Goal: Navigation & Orientation: Understand site structure

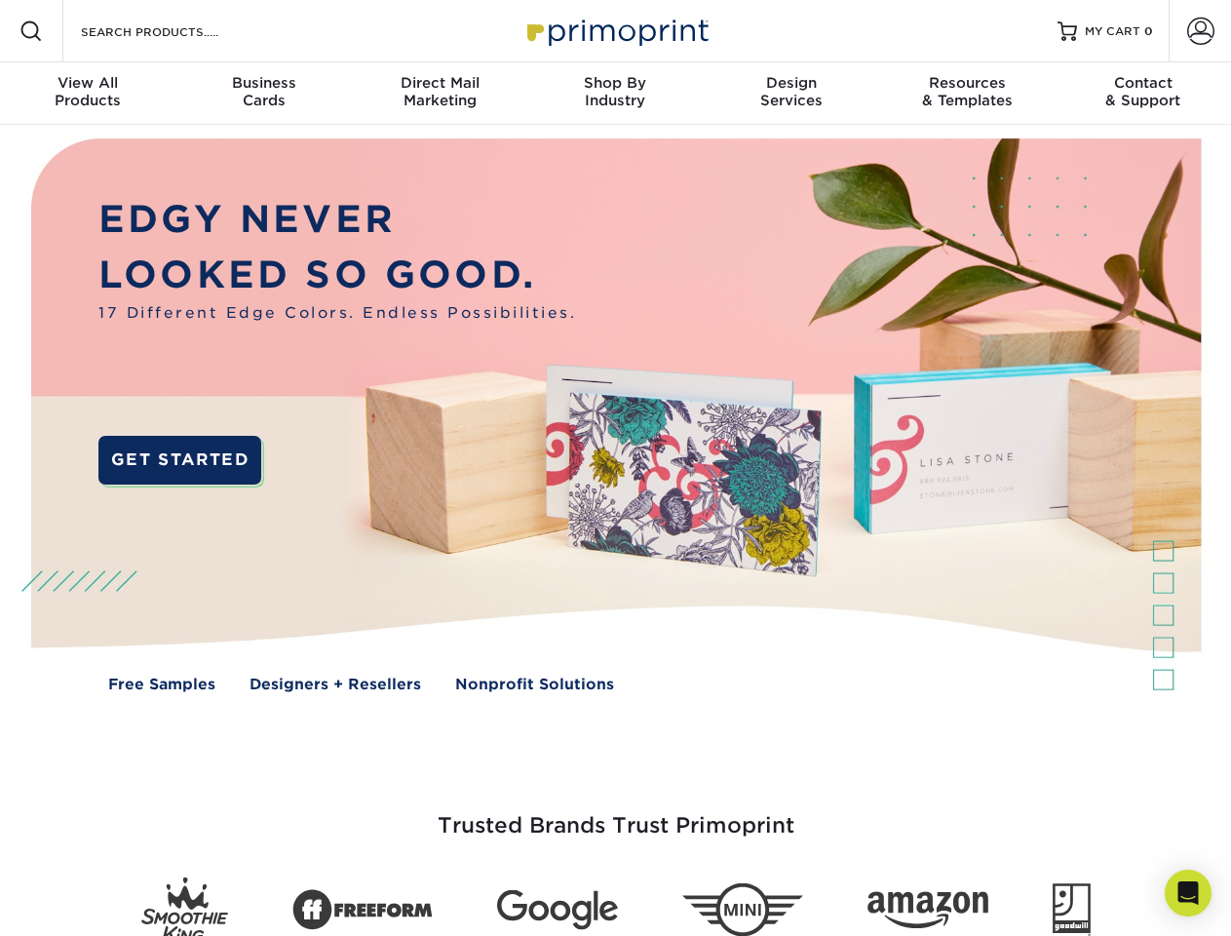
click at [615, 468] on img at bounding box center [615, 429] width 1218 height 609
click at [31, 31] on span at bounding box center [30, 30] width 23 height 23
click at [1200, 31] on span at bounding box center [1200, 31] width 27 height 27
click at [88, 94] on div "View All Products" at bounding box center [87, 91] width 175 height 35
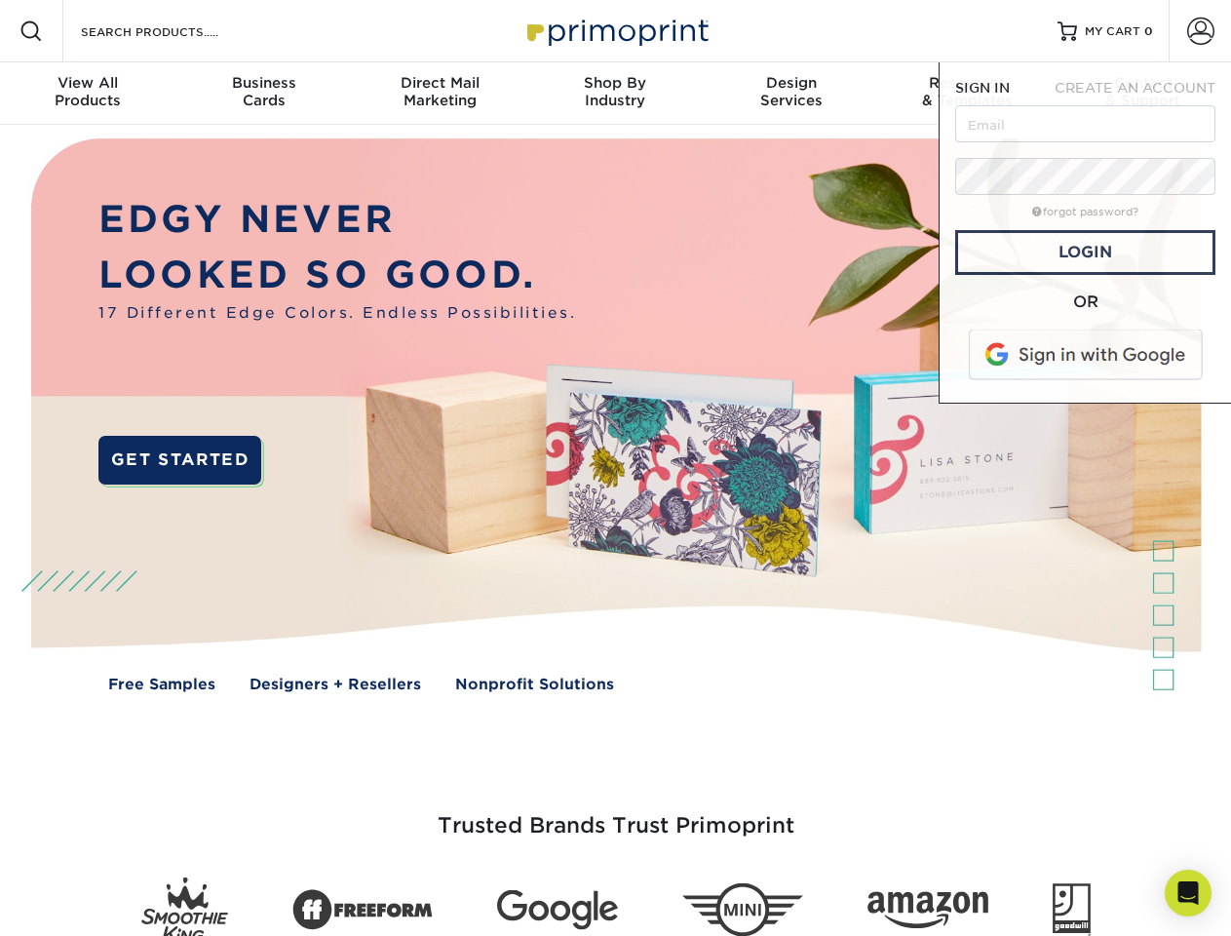
click at [263, 94] on div "Business Cards" at bounding box center [262, 91] width 175 height 35
click at [440, 94] on div "Direct Mail Marketing" at bounding box center [439, 91] width 175 height 35
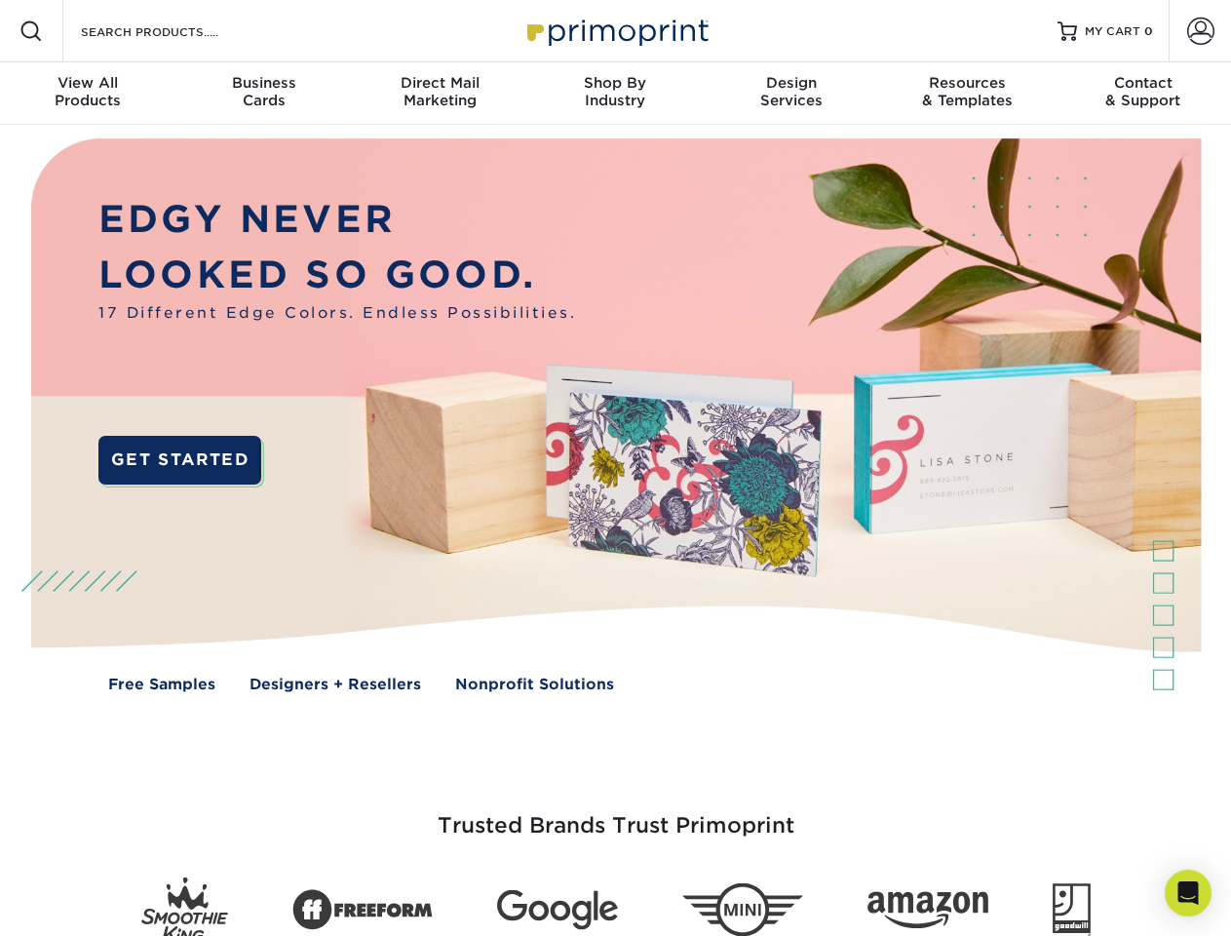
click at [615, 94] on div "Shop By Industry" at bounding box center [614, 91] width 175 height 35
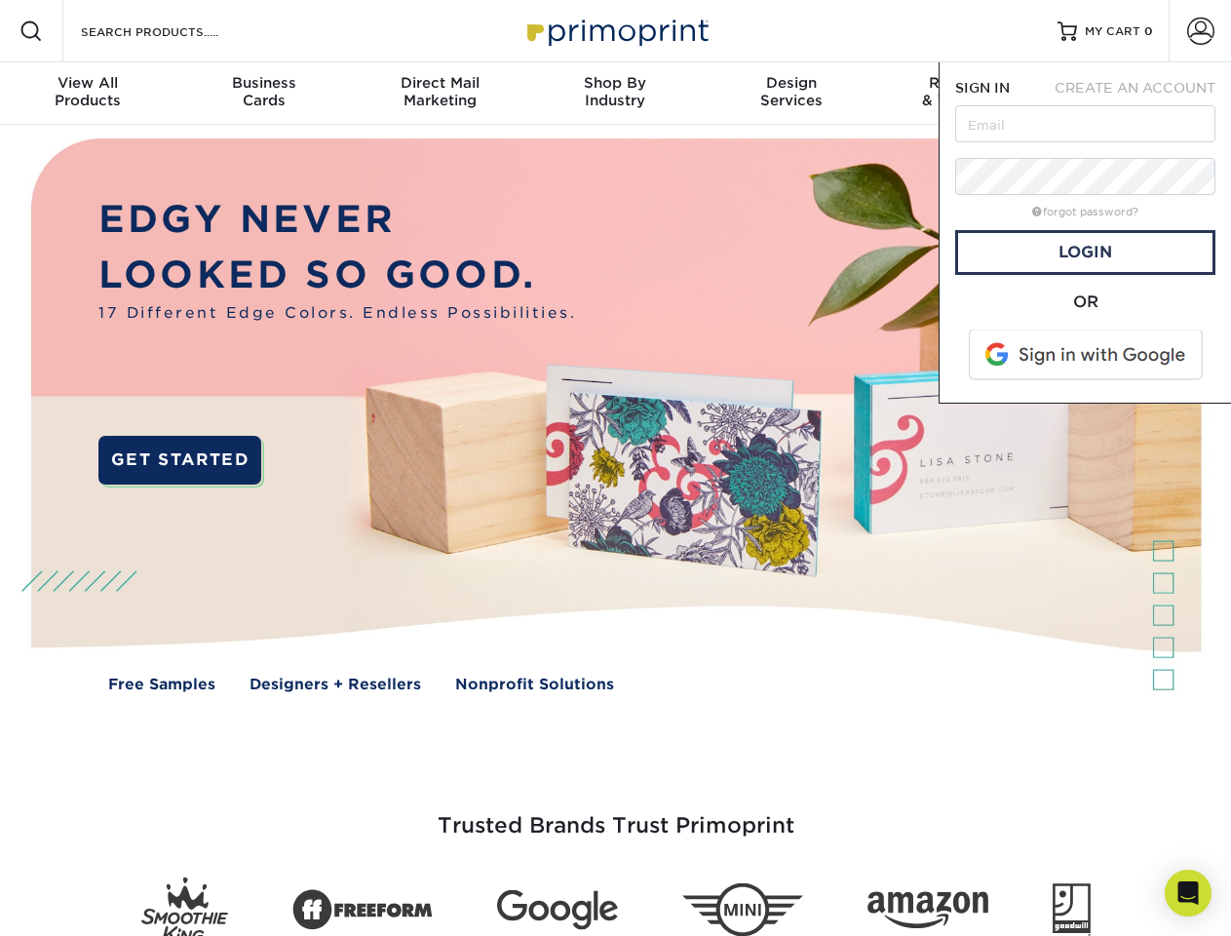
click at [792, 94] on div "Design Services" at bounding box center [791, 91] width 175 height 35
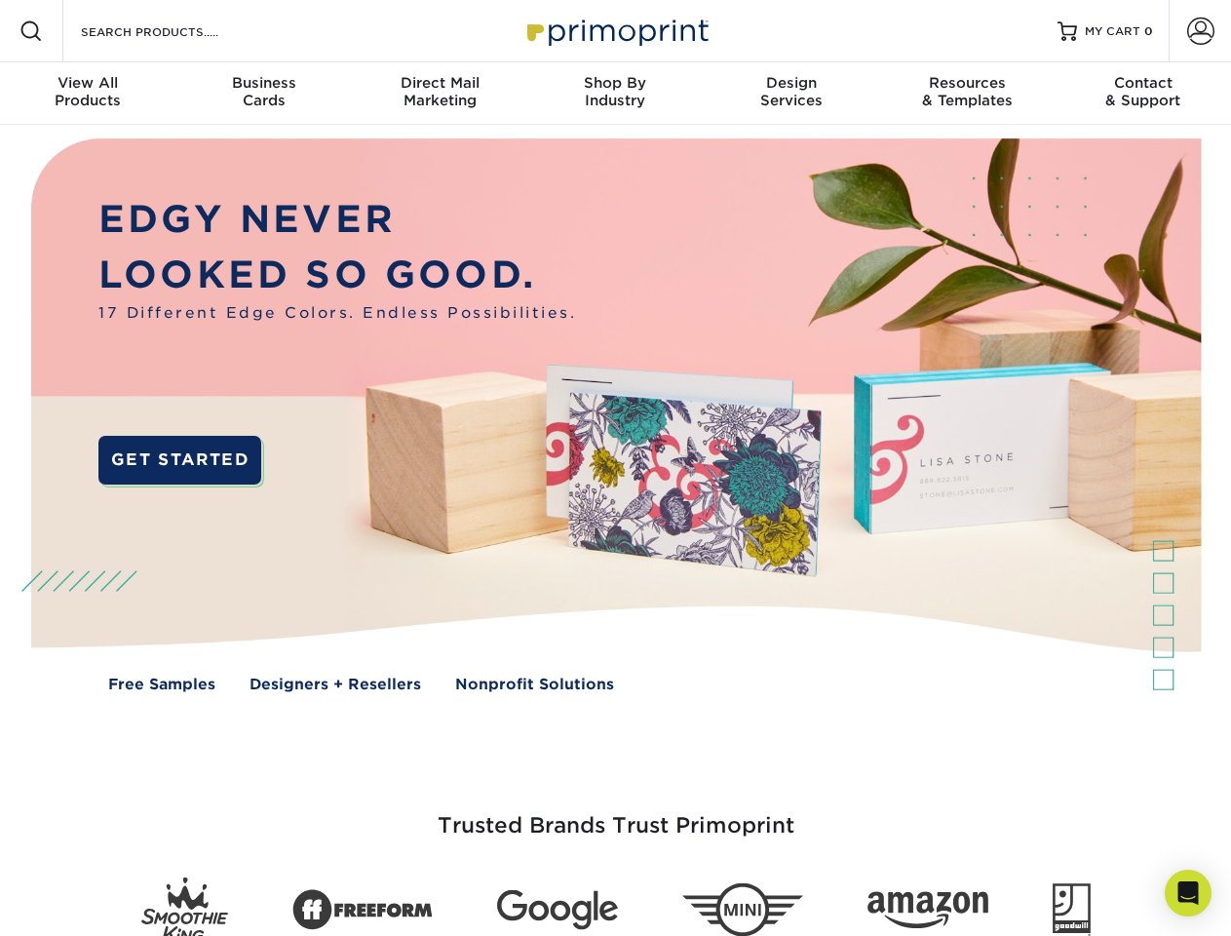
click at [967, 94] on span "SIGN IN" at bounding box center [982, 88] width 55 height 16
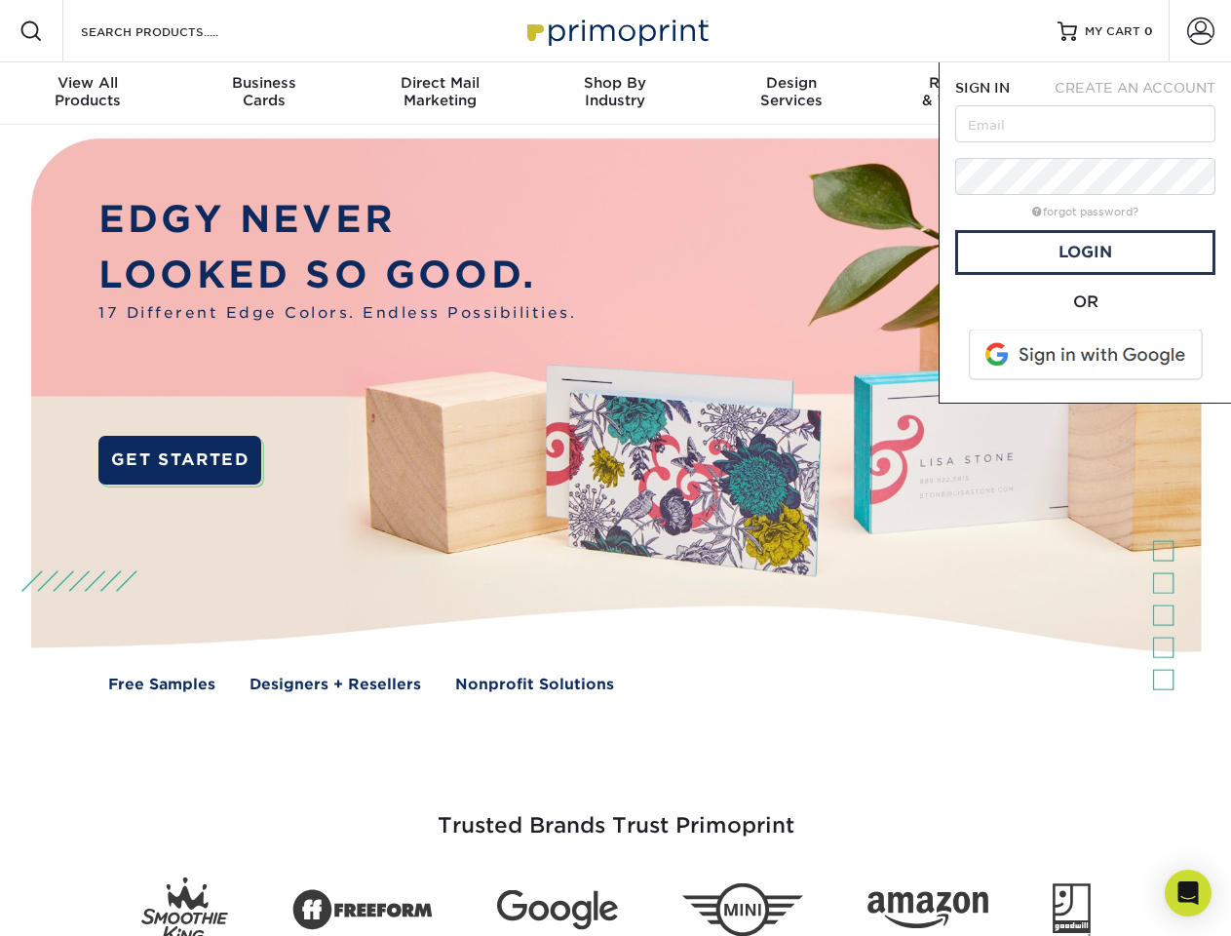
click at [1143, 94] on div "Contact & Support" at bounding box center [1143, 91] width 175 height 35
